Goal: Transaction & Acquisition: Download file/media

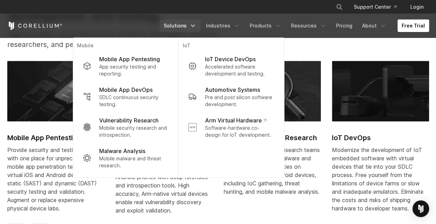
scroll to position [279, 0]
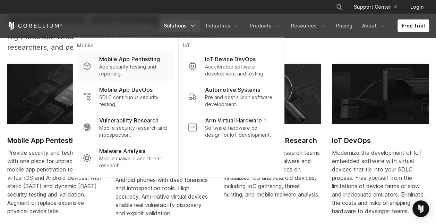
click at [138, 66] on p "App security testing and reporting." at bounding box center [133, 70] width 69 height 14
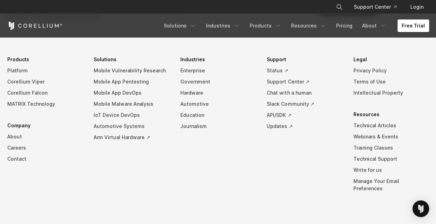
scroll to position [2161, 0]
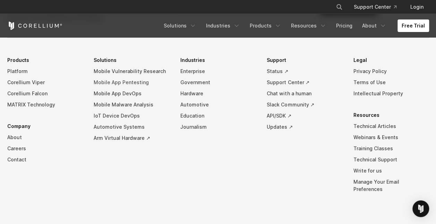
click at [138, 80] on link "Mobile App Pentesting" at bounding box center [132, 82] width 76 height 11
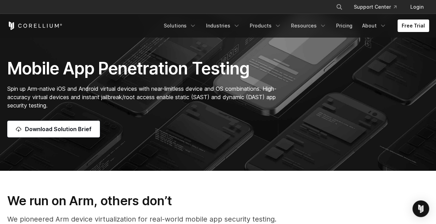
scroll to position [41, 0]
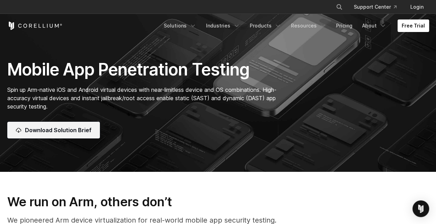
click at [78, 126] on span "Download Solution Brief" at bounding box center [58, 130] width 67 height 8
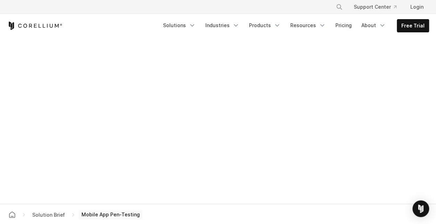
scroll to position [378, 0]
